Goal: Obtain resource: Download file/media

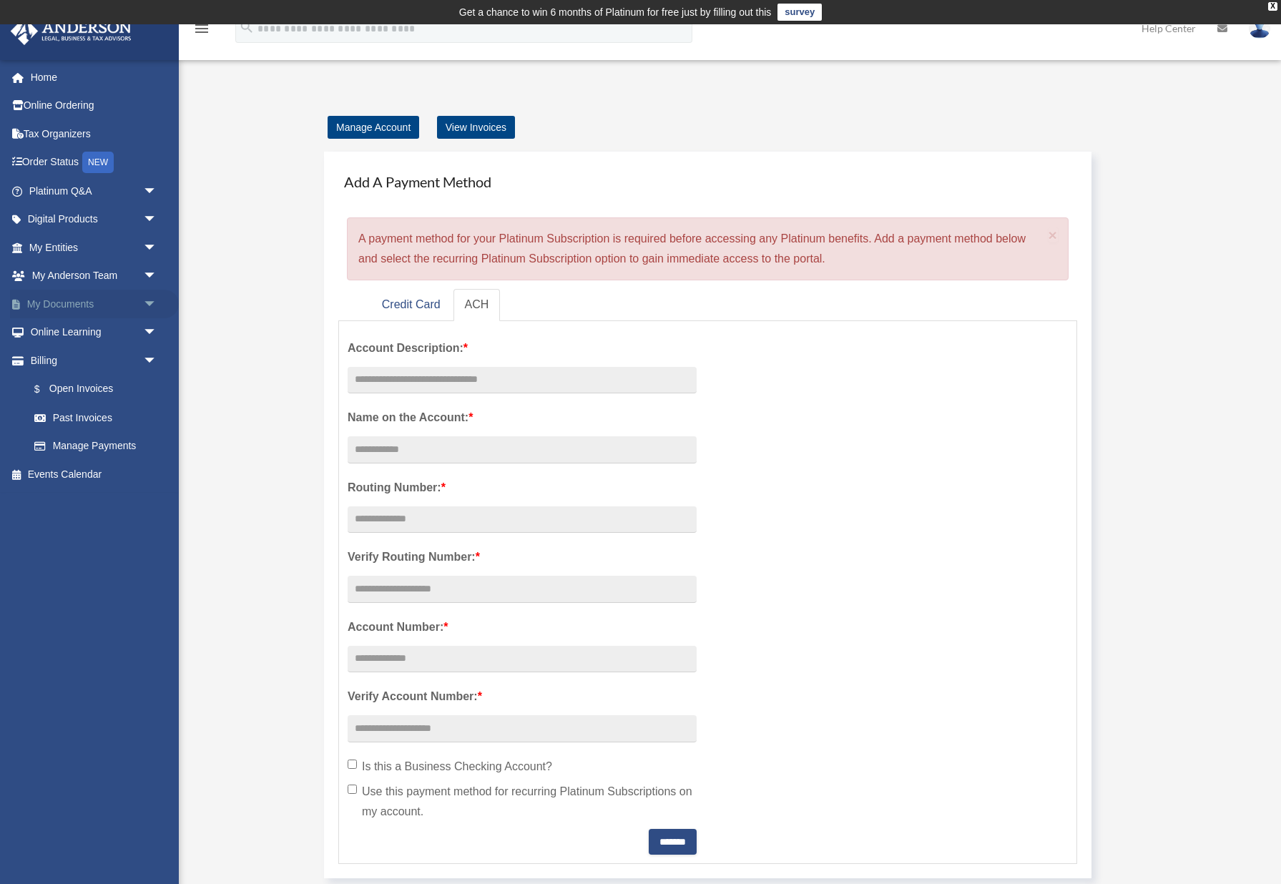
click at [55, 292] on link "My Documents arrow_drop_down" at bounding box center [94, 304] width 169 height 29
click at [79, 302] on link "My Documents arrow_drop_down" at bounding box center [94, 304] width 169 height 29
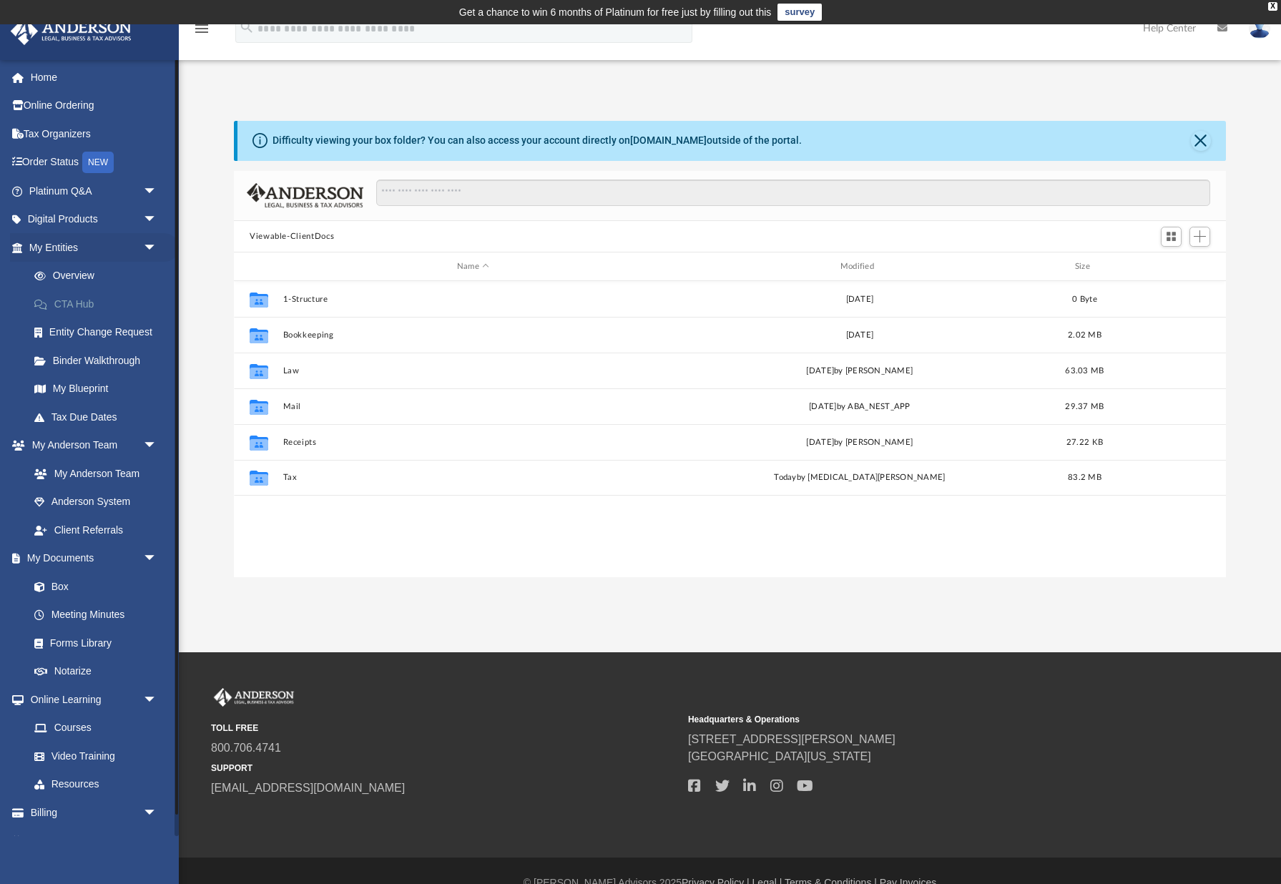
scroll to position [325, 992]
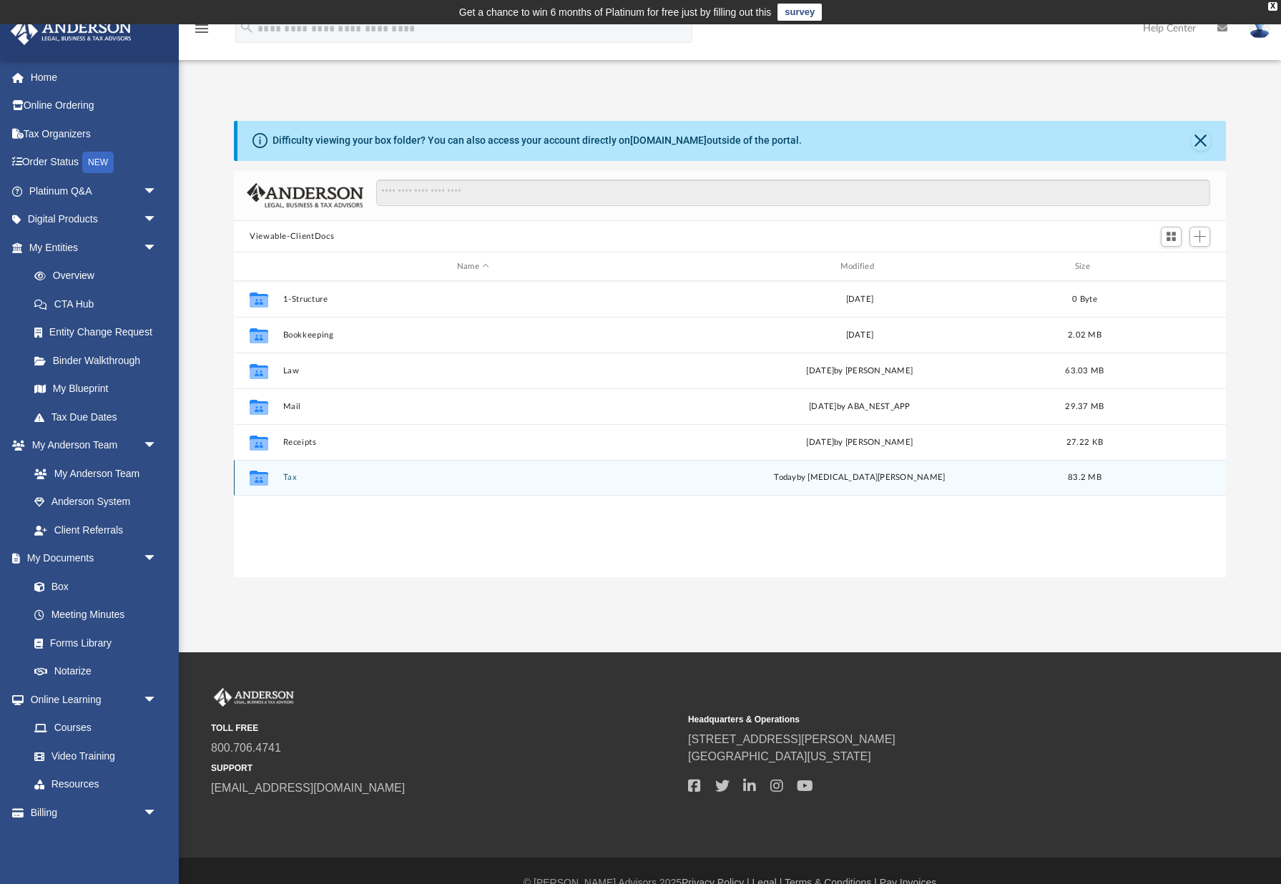
click at [295, 478] on button "Tax" at bounding box center [473, 478] width 381 height 9
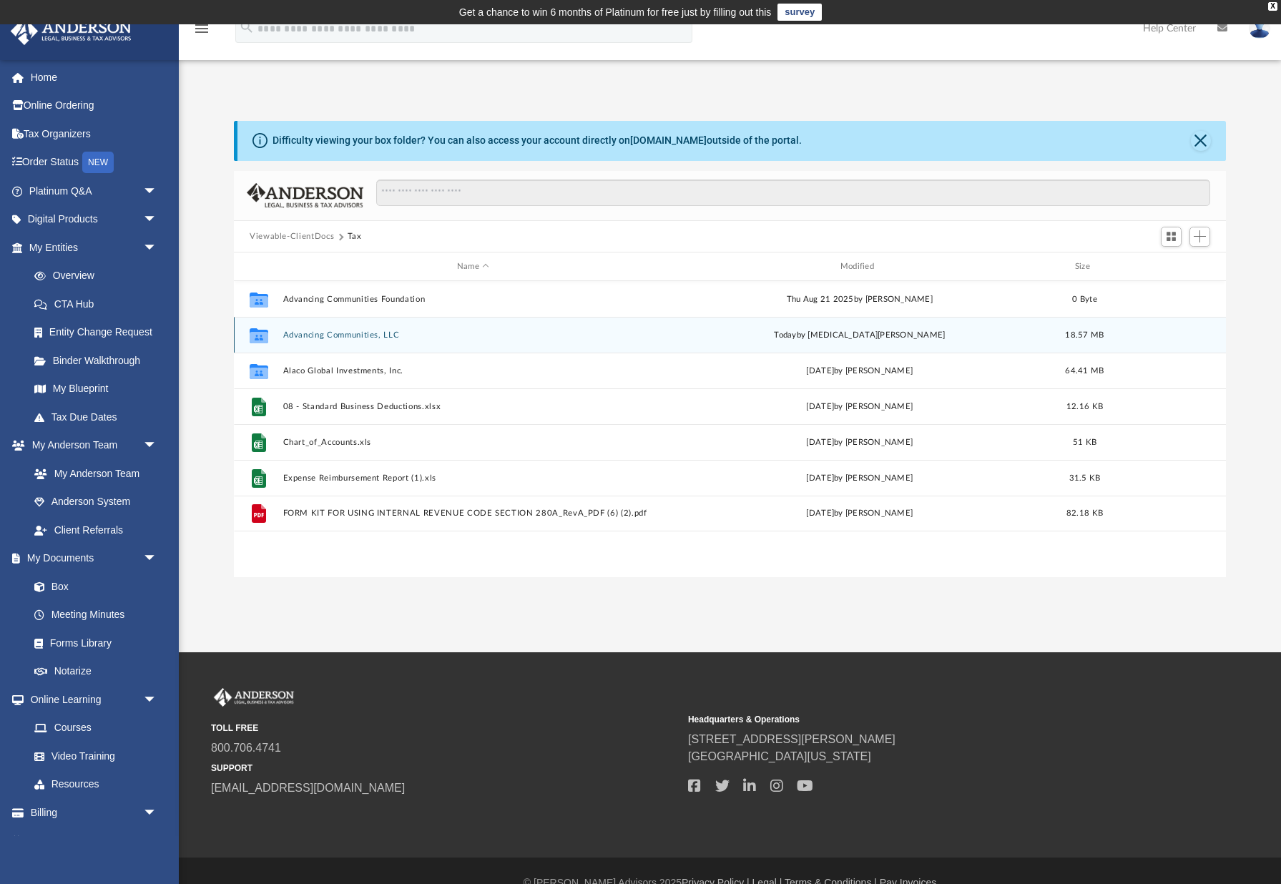
click at [347, 338] on button "Advancing Communities, LLC" at bounding box center [473, 335] width 381 height 9
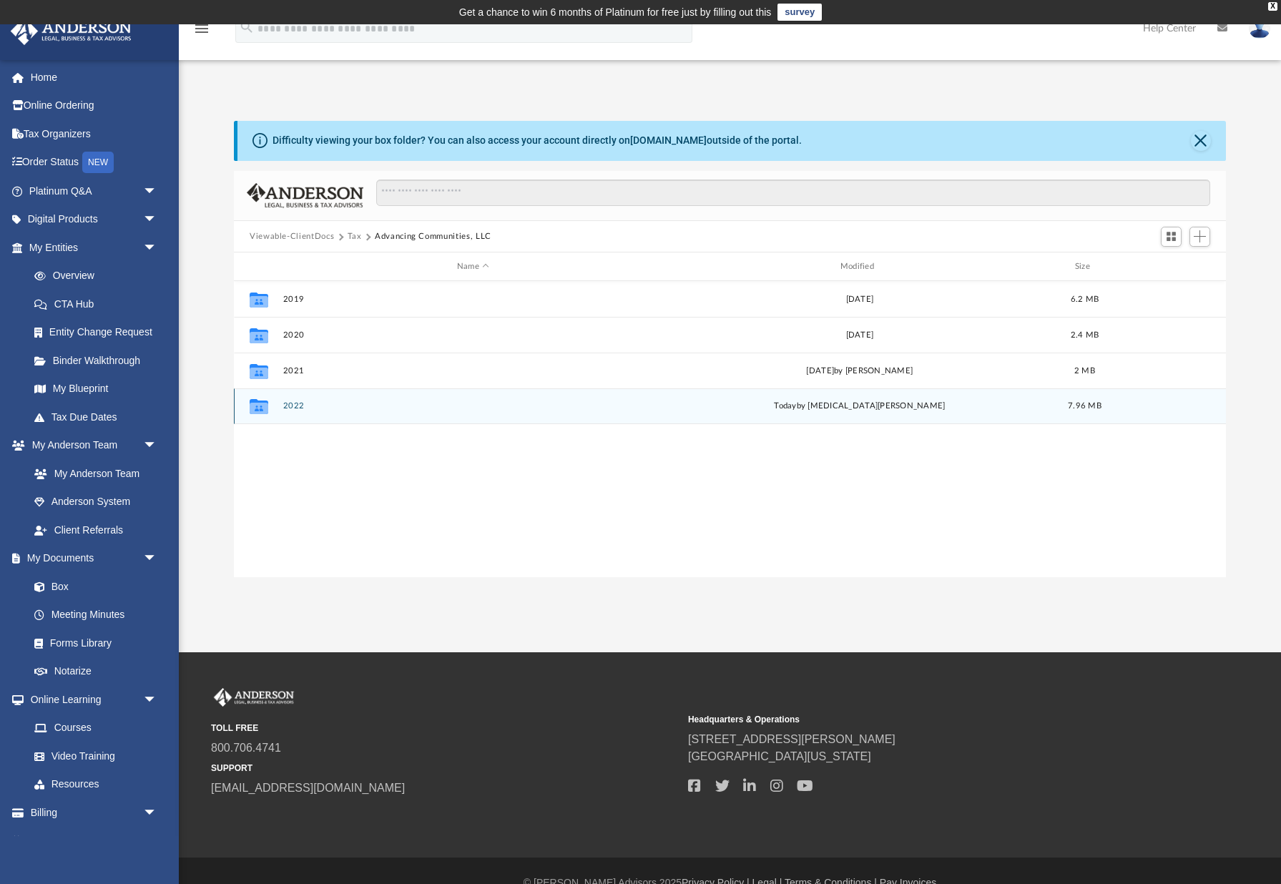
click at [294, 410] on div "Collaborated Folder 2022 [DATE] by [MEDICAL_DATA][PERSON_NAME] 7.96 MB" at bounding box center [730, 406] width 992 height 36
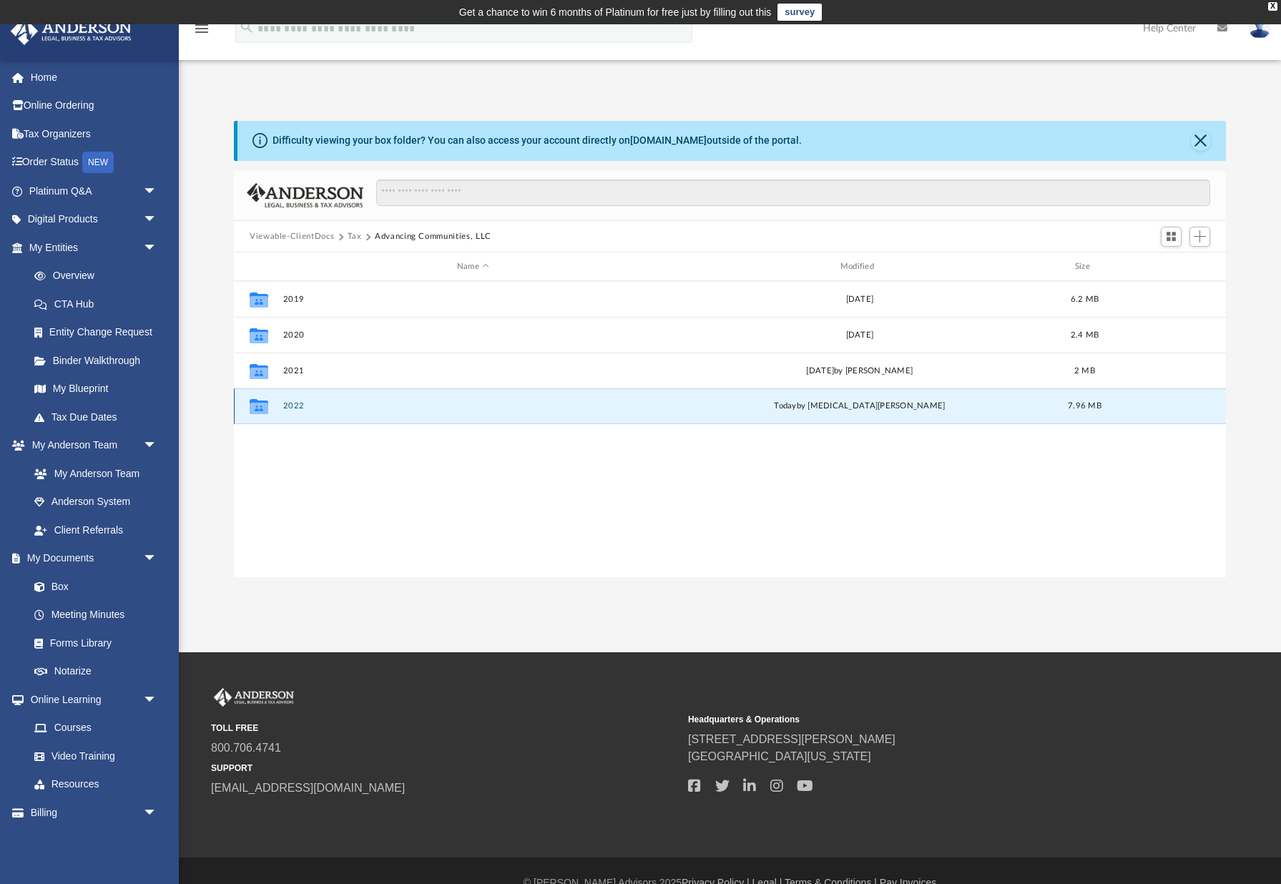
click at [291, 405] on button "2022" at bounding box center [473, 406] width 381 height 9
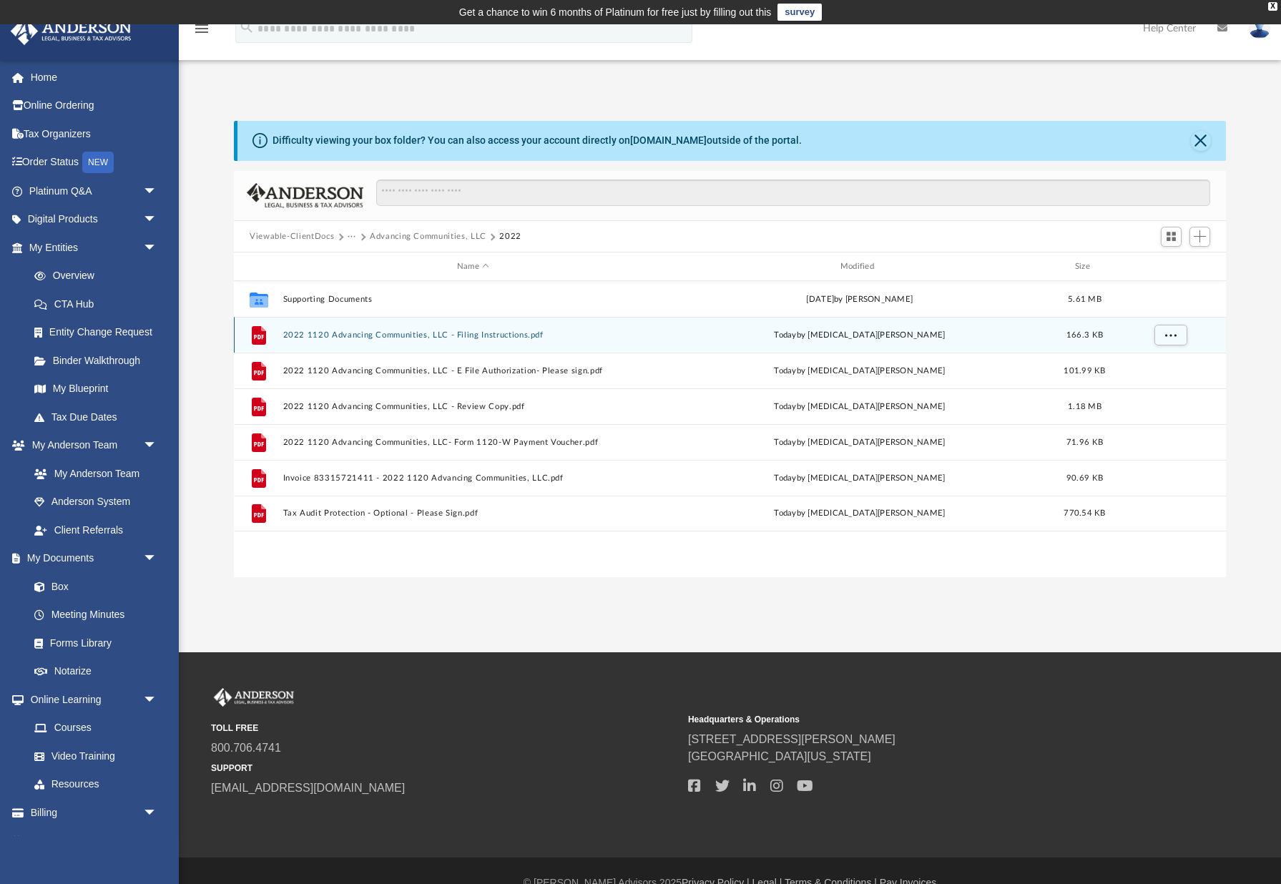
click at [372, 333] on button "2022 1120 Advancing Communities, LLC - Filing Instructions.pdf" at bounding box center [473, 335] width 381 height 9
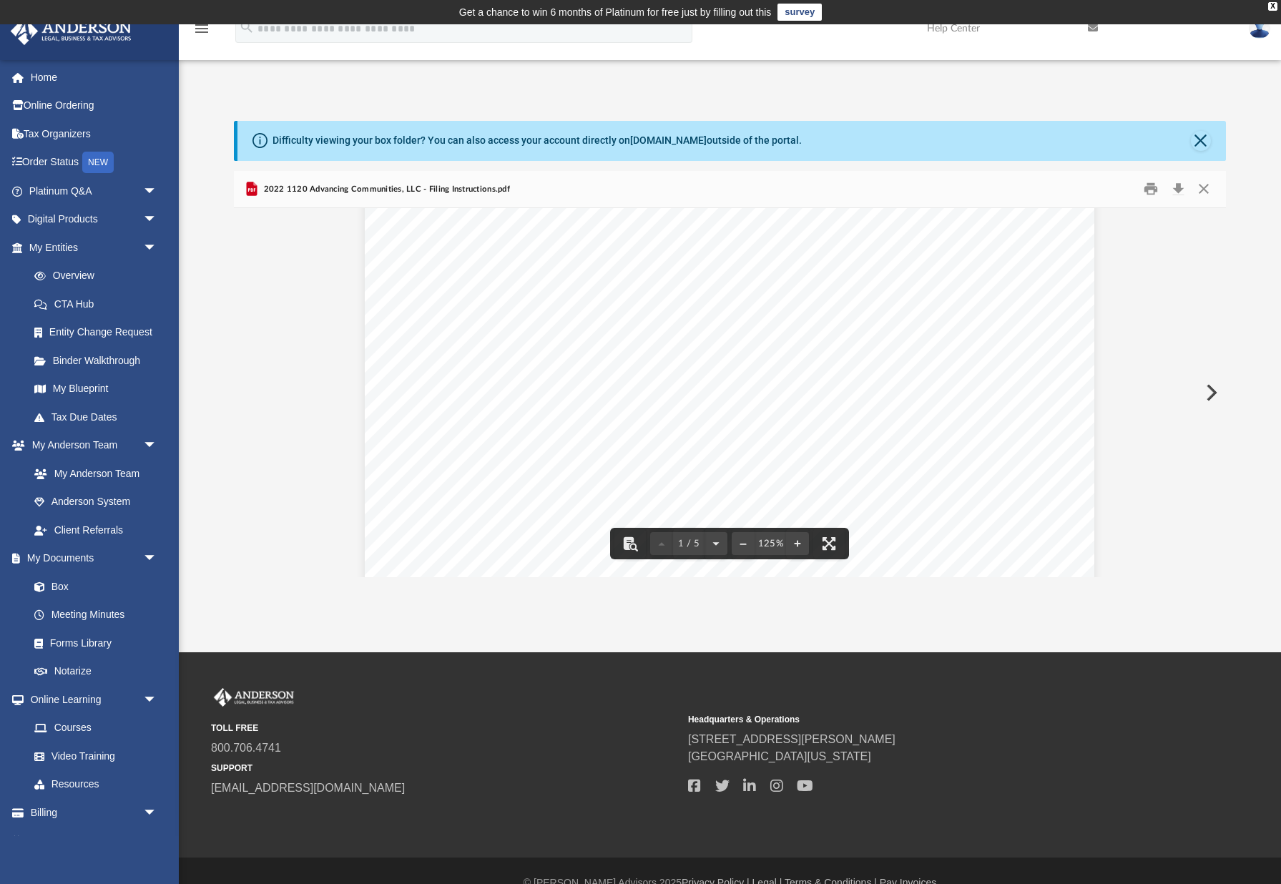
scroll to position [0, 0]
